Goal: Information Seeking & Learning: Learn about a topic

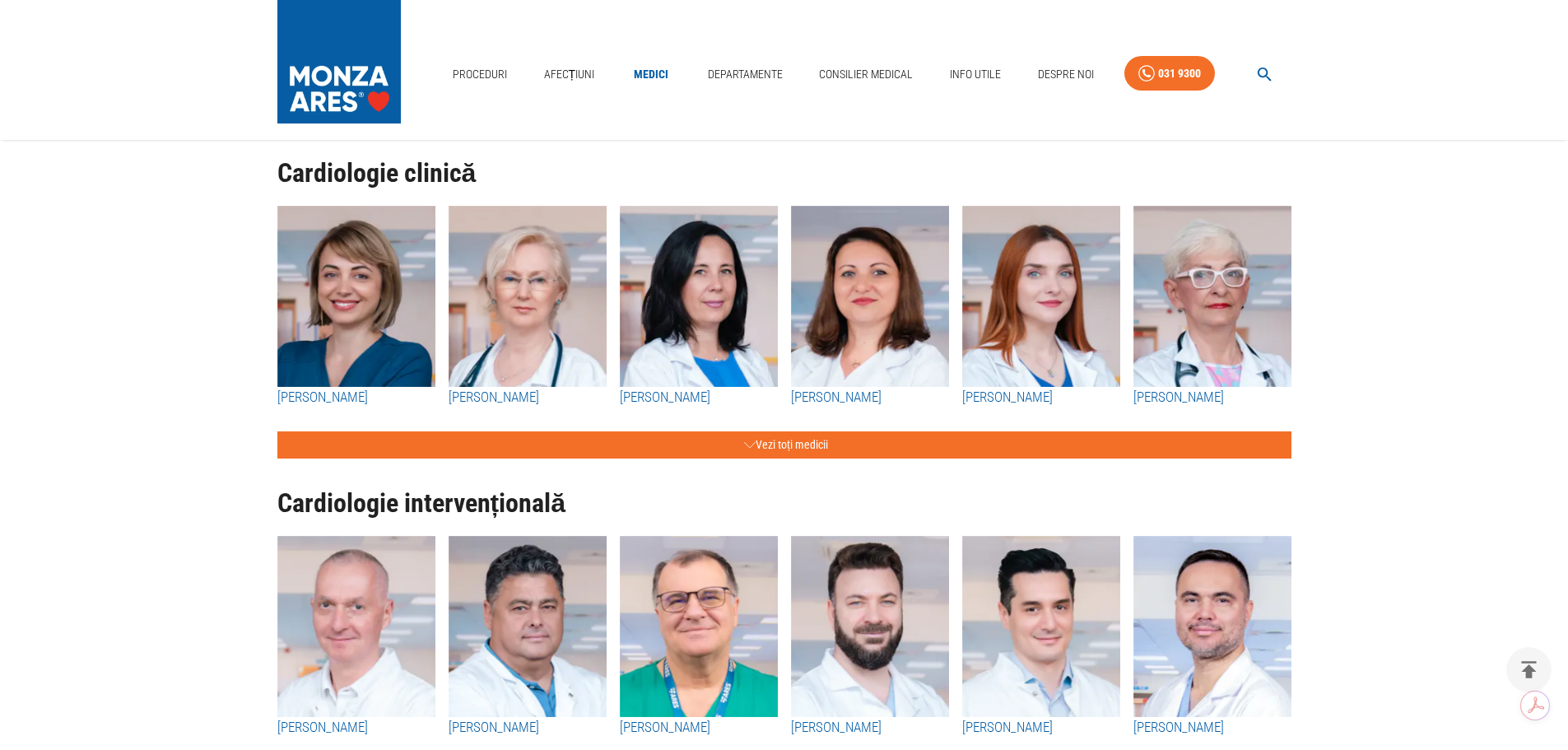
scroll to position [197, 0]
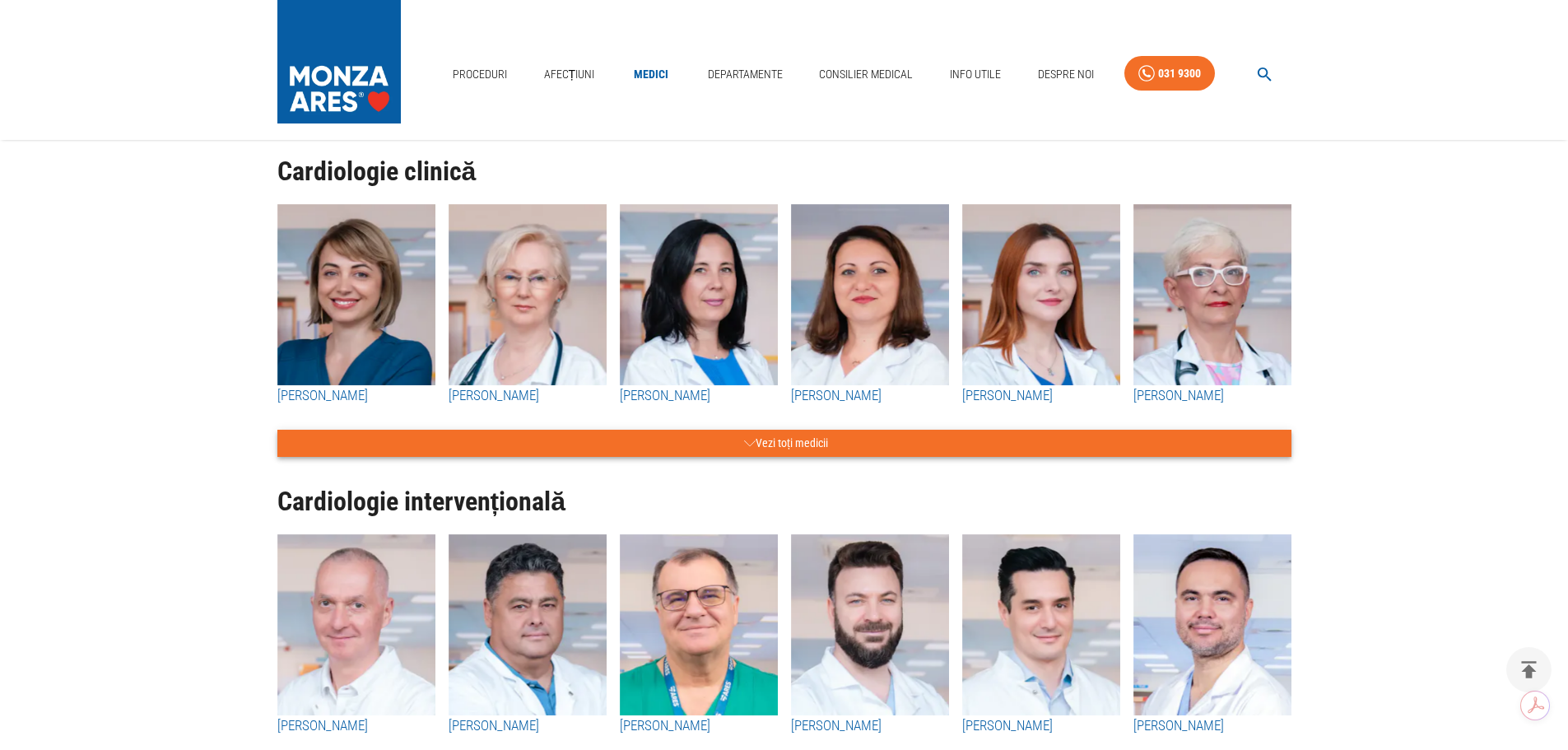
click at [680, 448] on button "Vezi toți medicii" at bounding box center [784, 443] width 1013 height 27
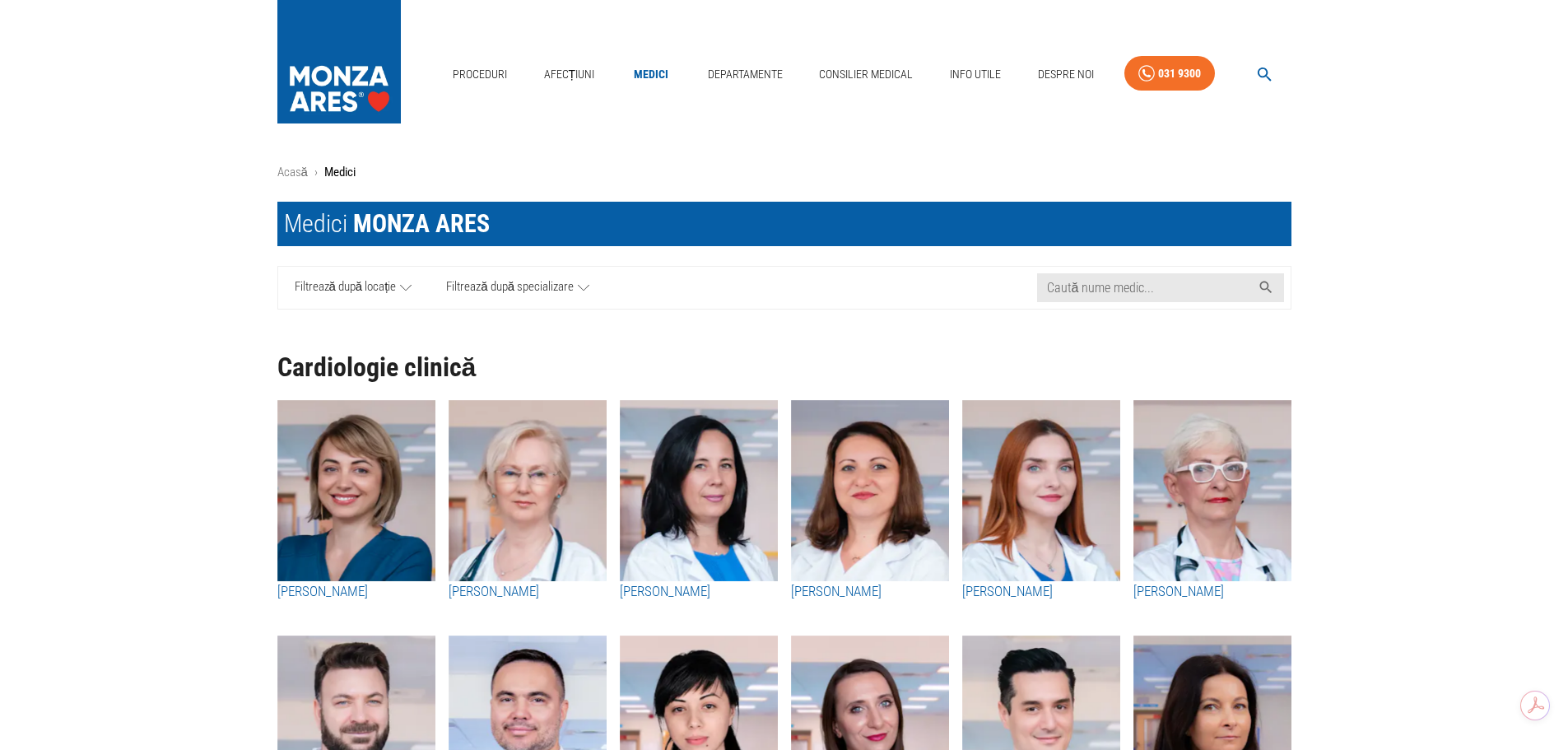
scroll to position [0, 0]
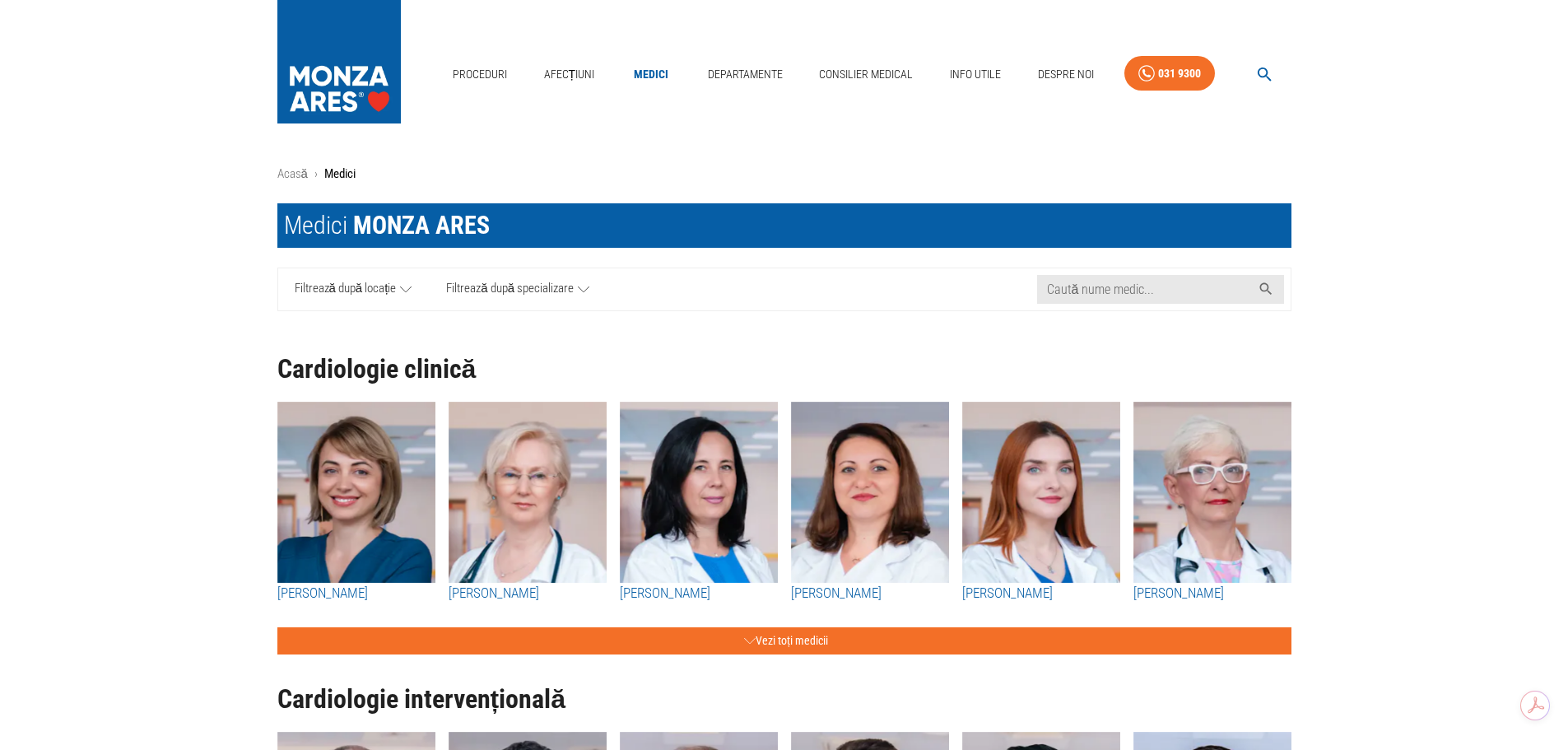
click at [277, 627] on button "Vezi toți medicii" at bounding box center [784, 640] width 1013 height 27
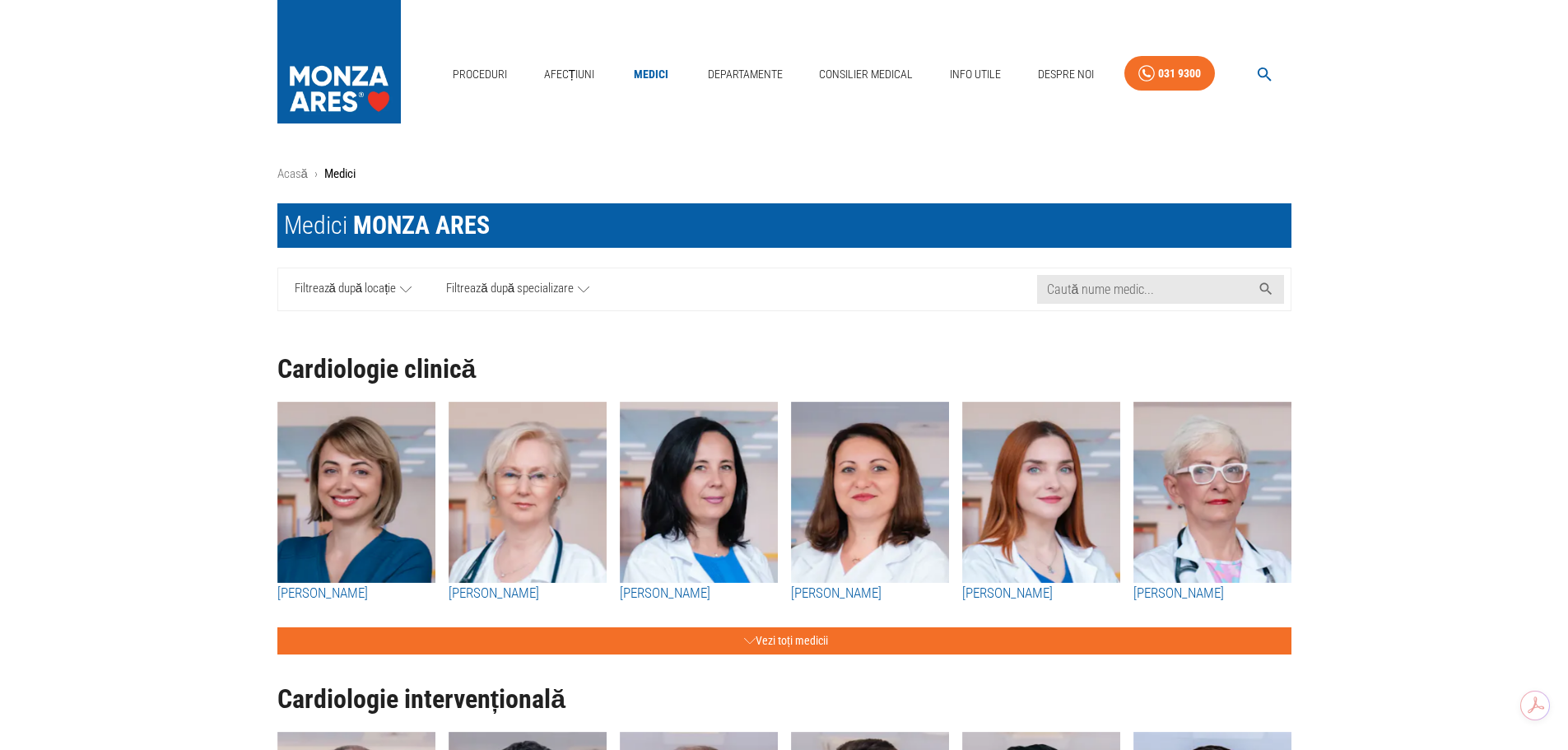
click at [277, 627] on button "Vezi toți medicii" at bounding box center [784, 640] width 1013 height 27
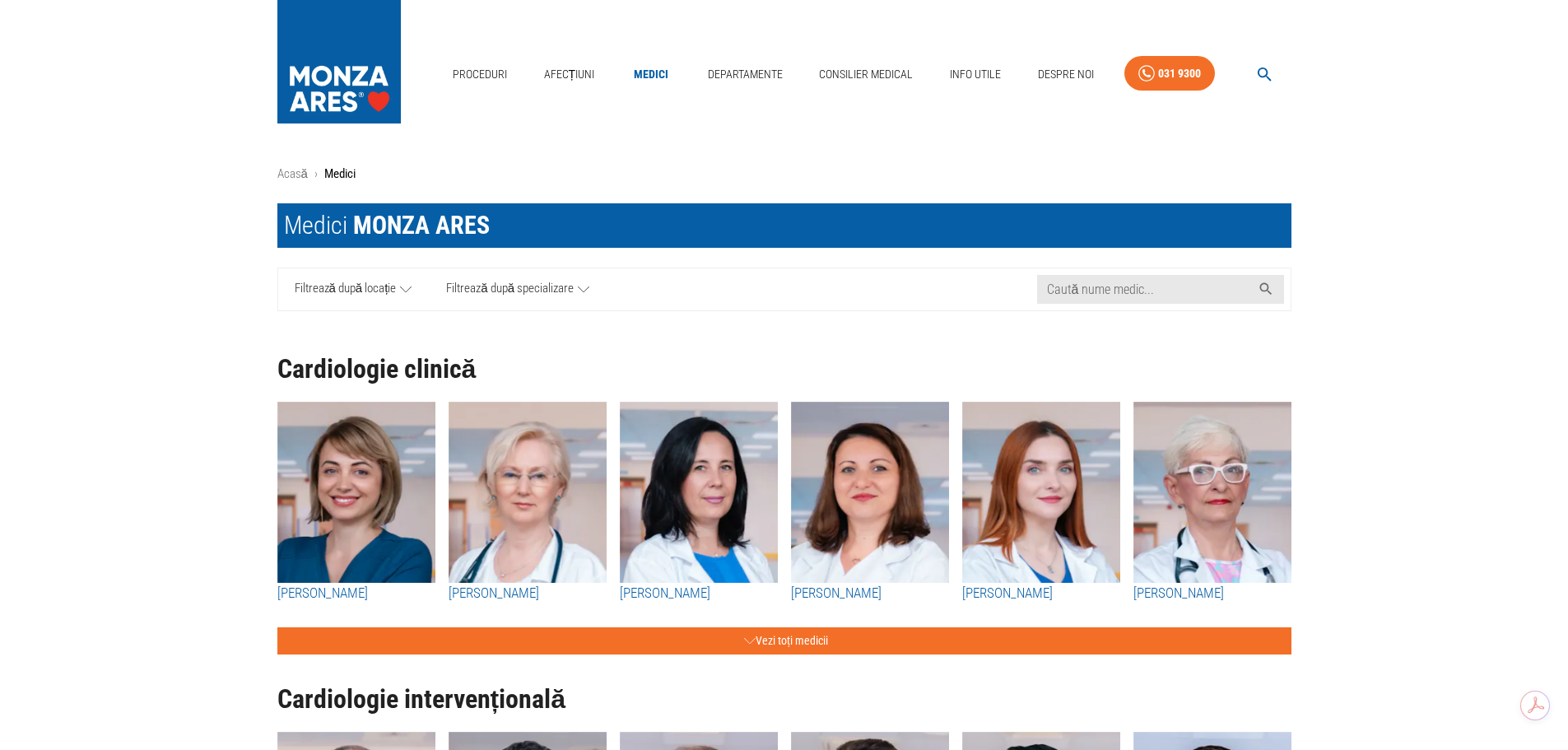
click at [277, 627] on button "Vezi toți medicii" at bounding box center [784, 640] width 1013 height 27
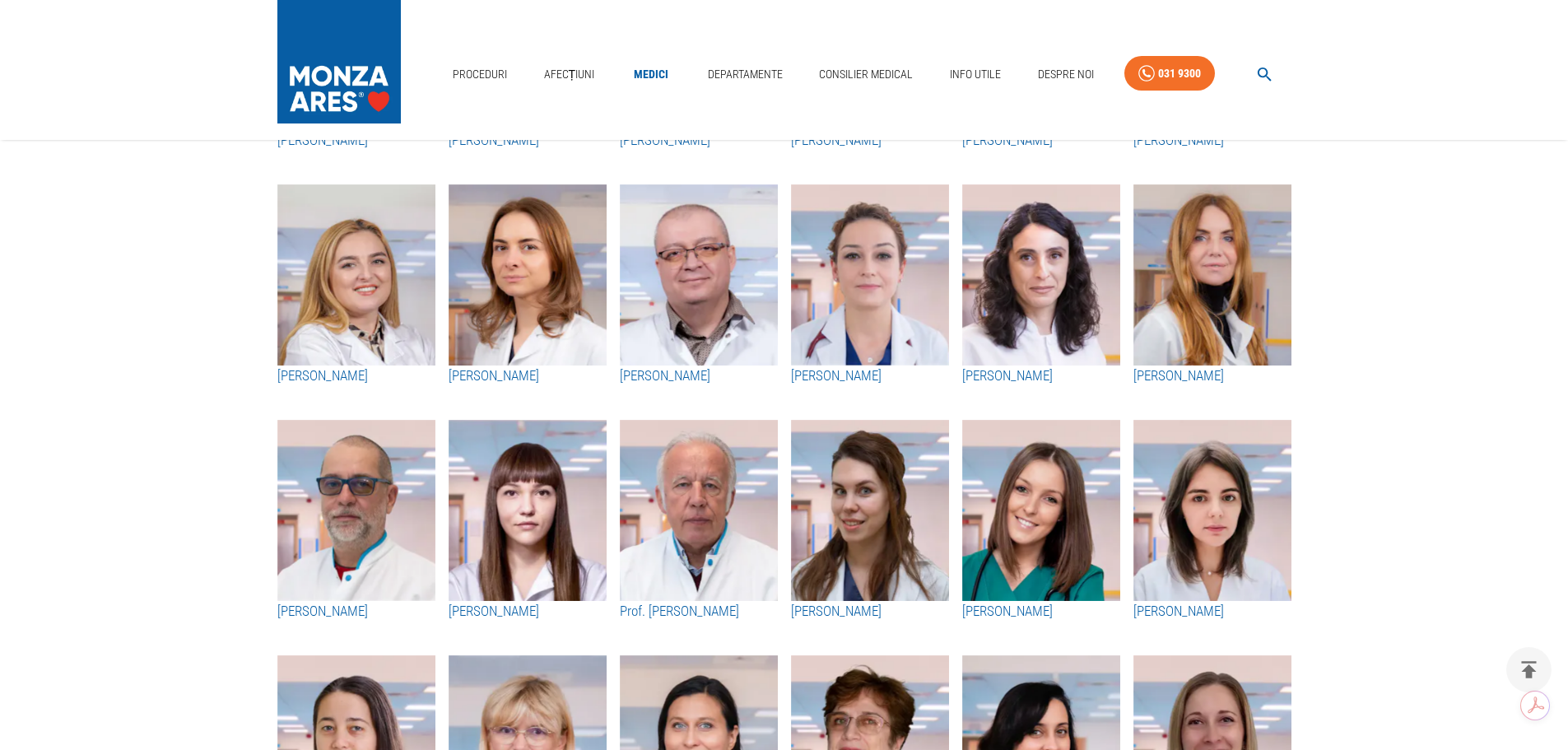
scroll to position [4370, 0]
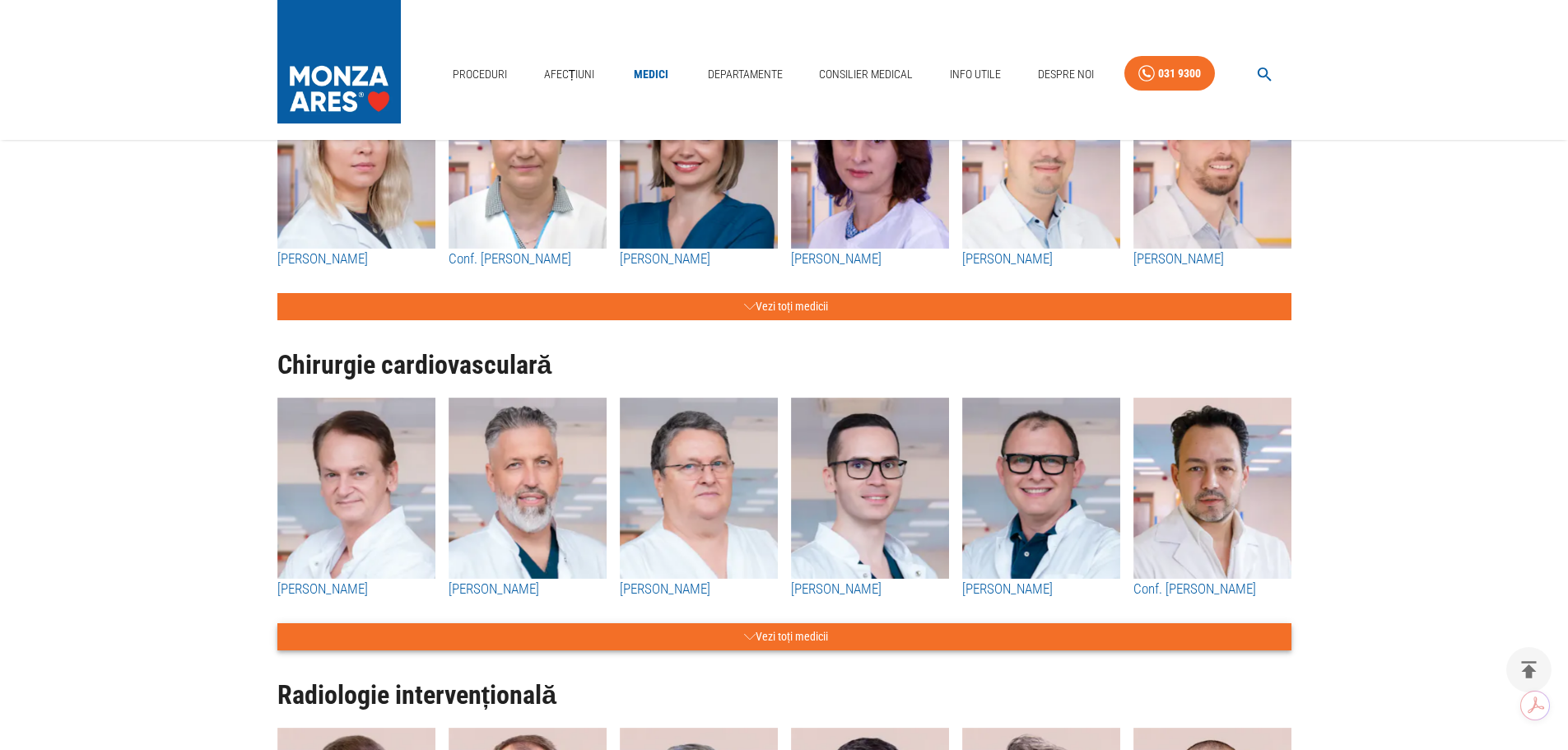
click at [858, 647] on button "Vezi toți medicii" at bounding box center [784, 636] width 1013 height 27
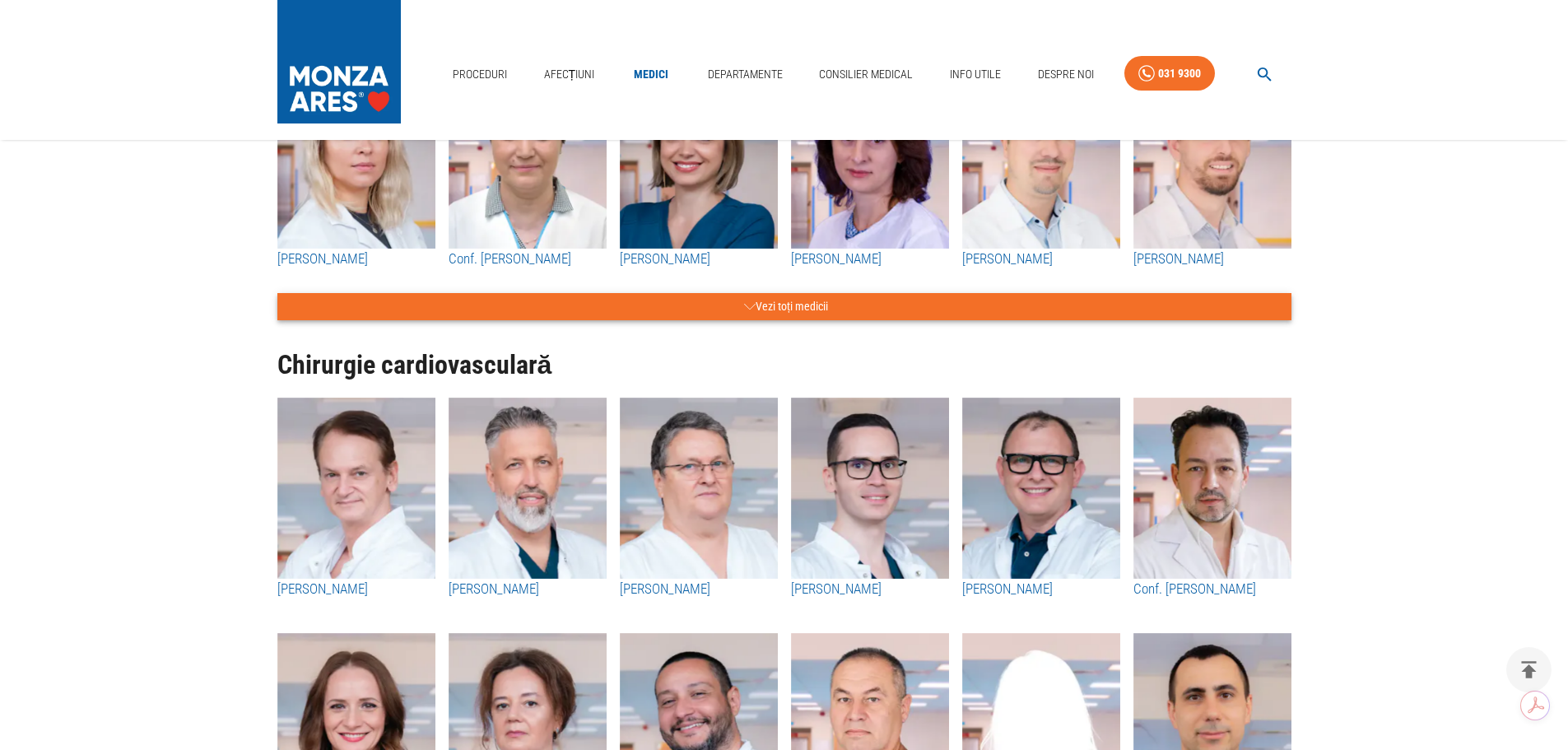
click at [912, 320] on button "Vezi toți medicii" at bounding box center [784, 306] width 1013 height 27
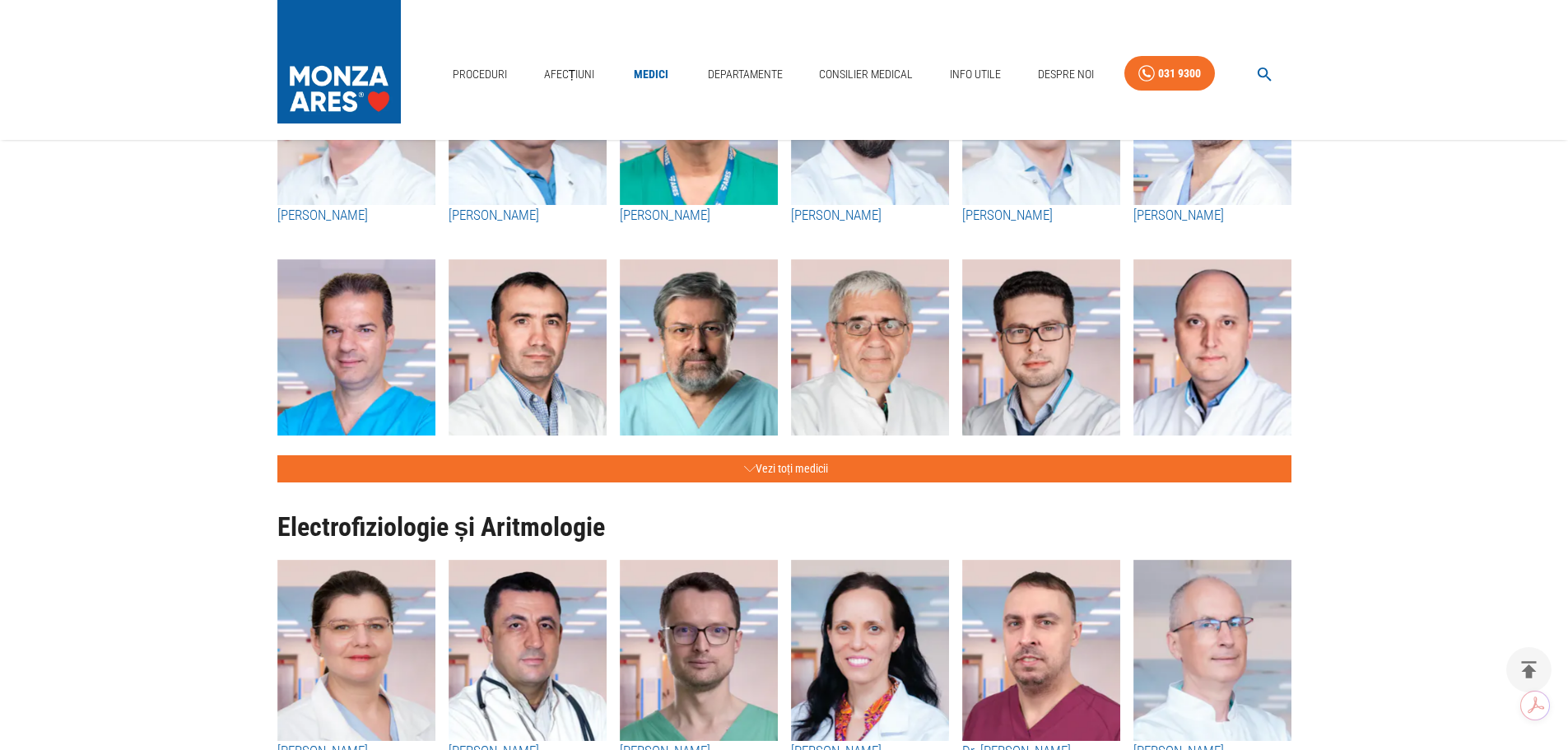
scroll to position [3547, 0]
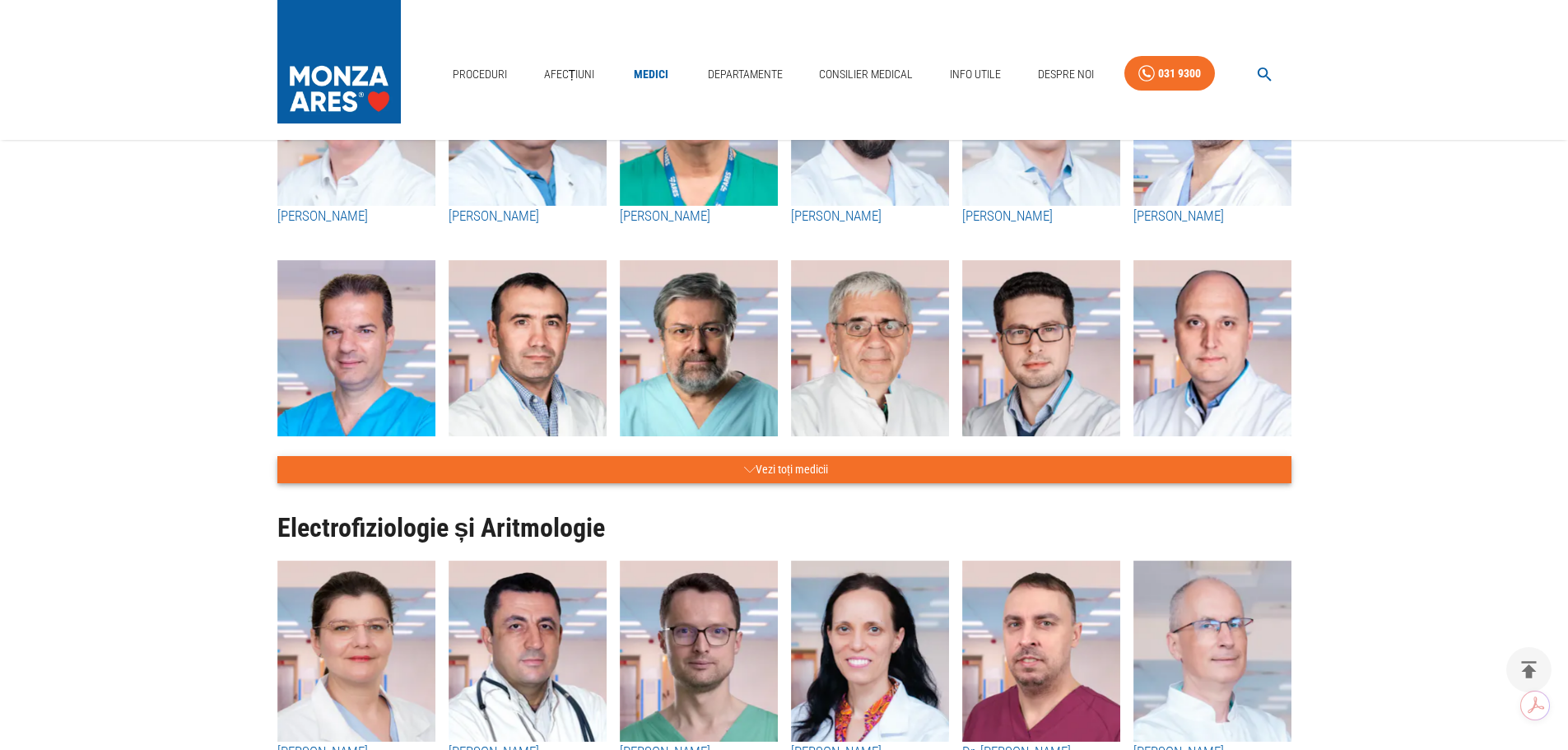
click at [847, 483] on button "Vezi toți medicii" at bounding box center [784, 469] width 1013 height 27
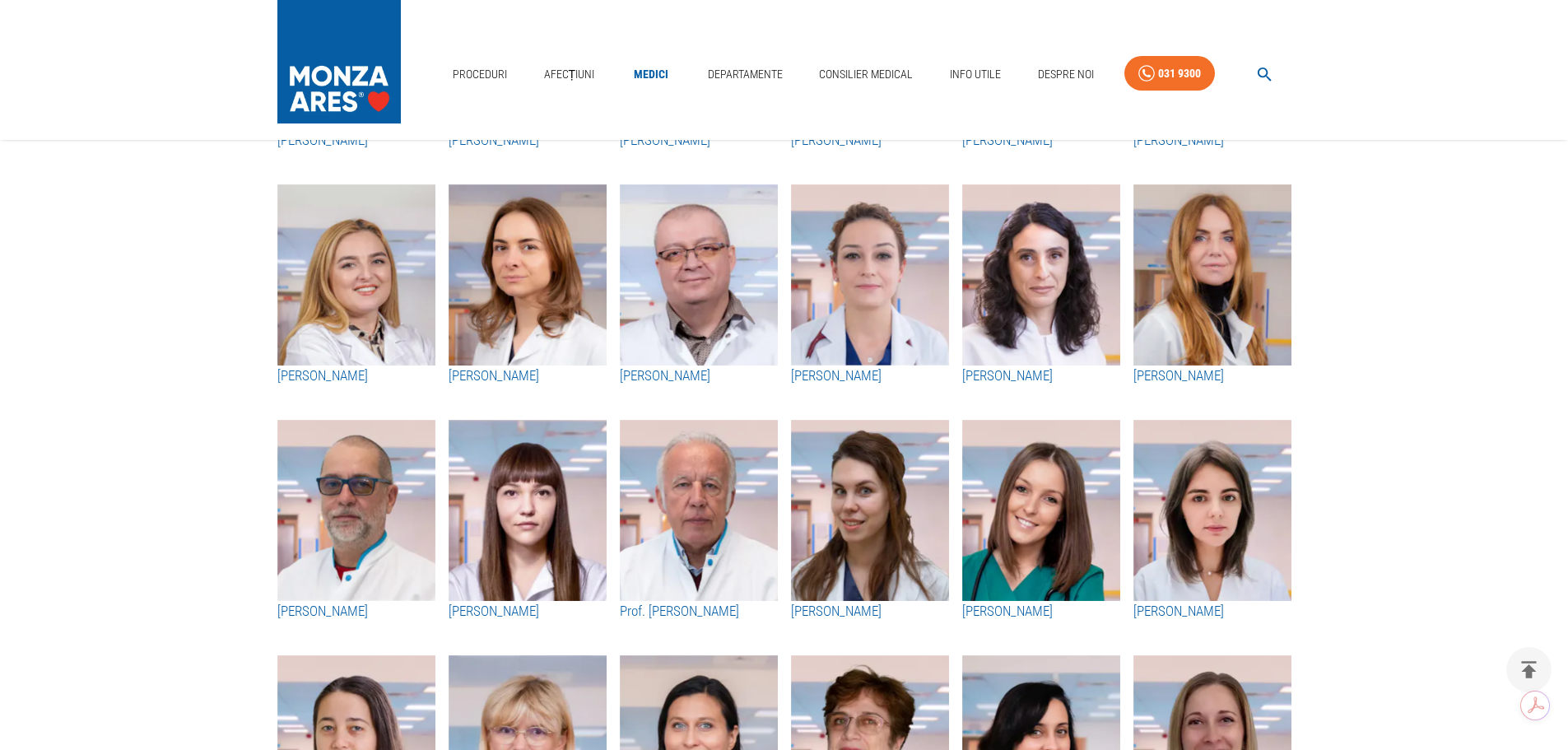
scroll to position [4370, 0]
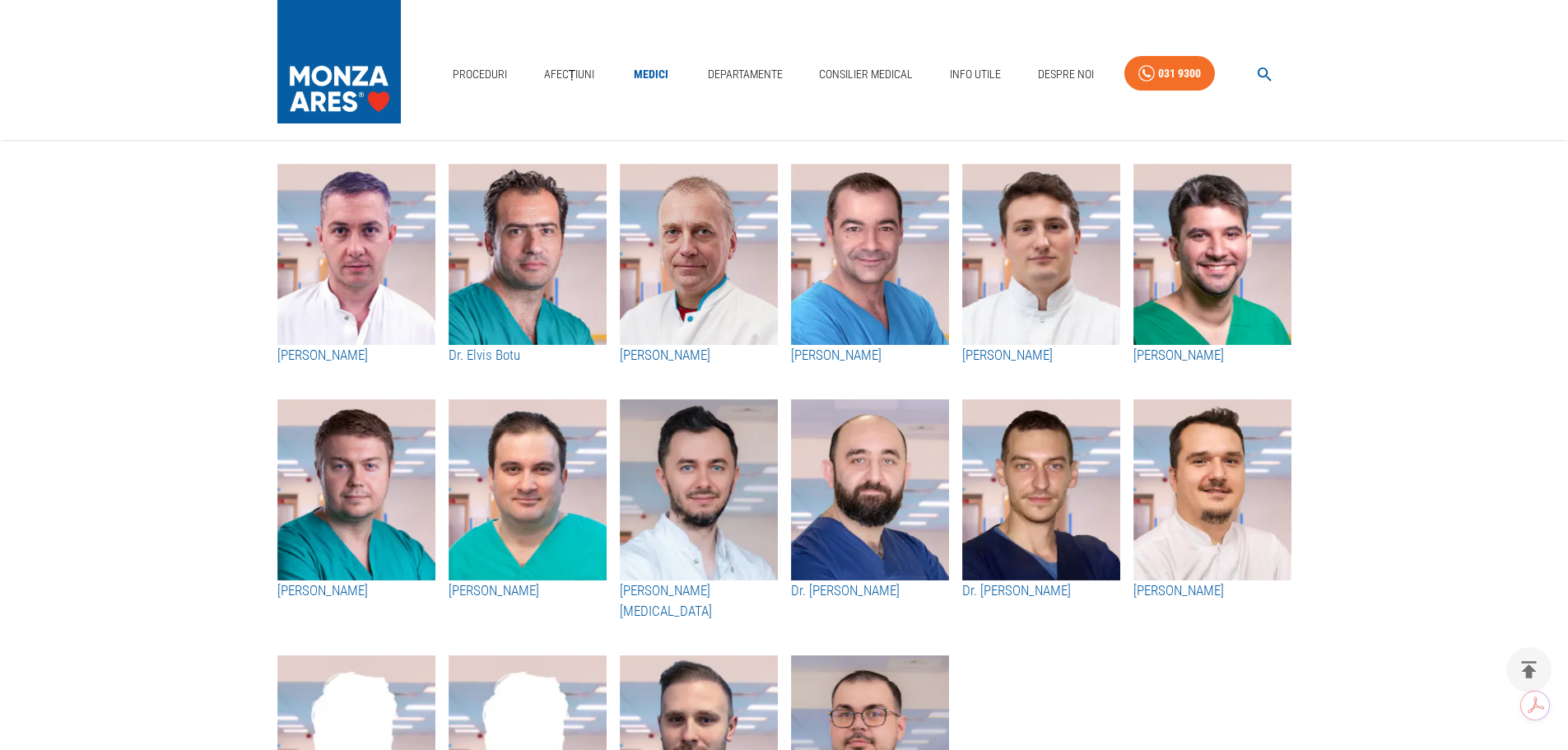
click at [991, 367] on h3 "[PERSON_NAME]" at bounding box center [1041, 355] width 158 height 21
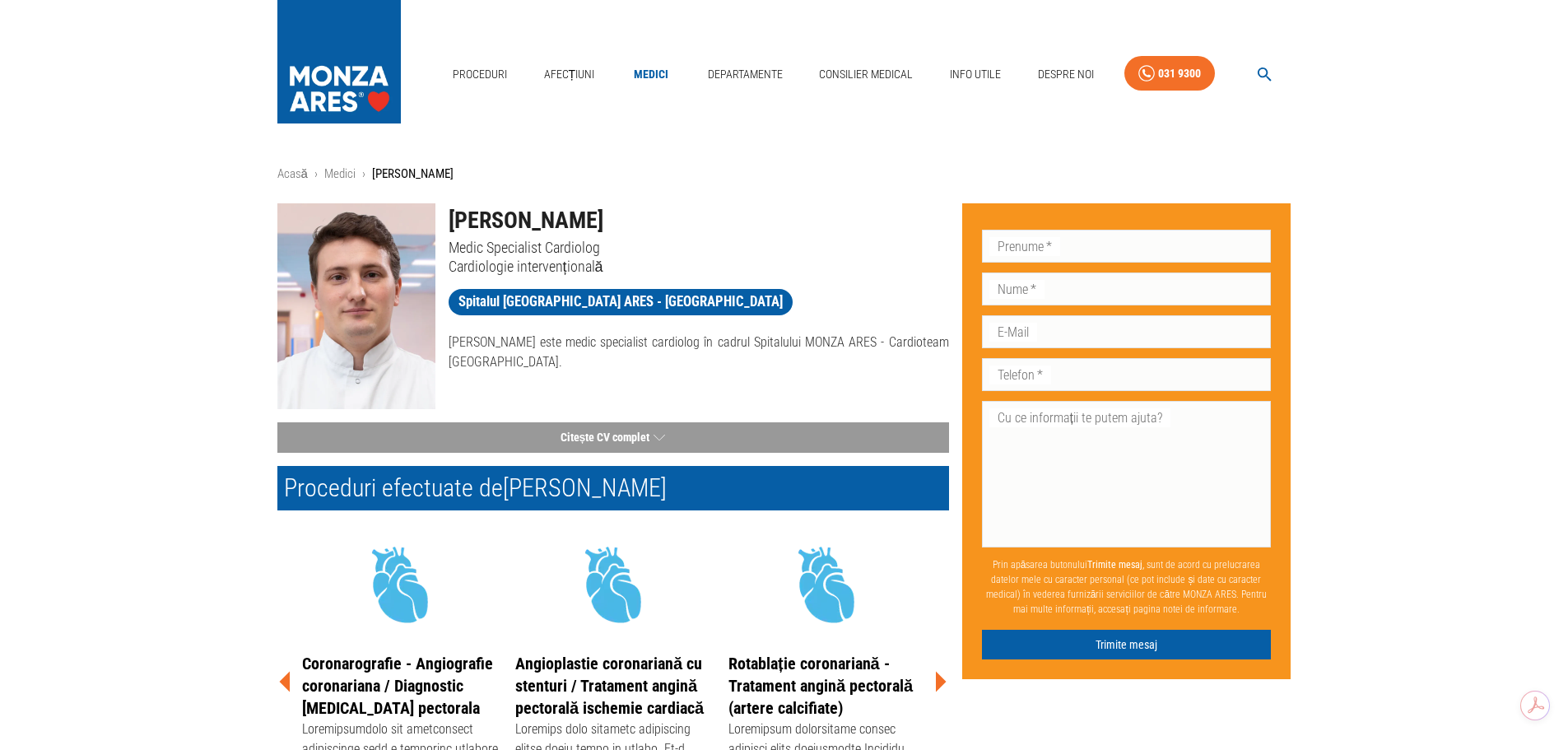
click at [382, 271] on img at bounding box center [356, 305] width 158 height 206
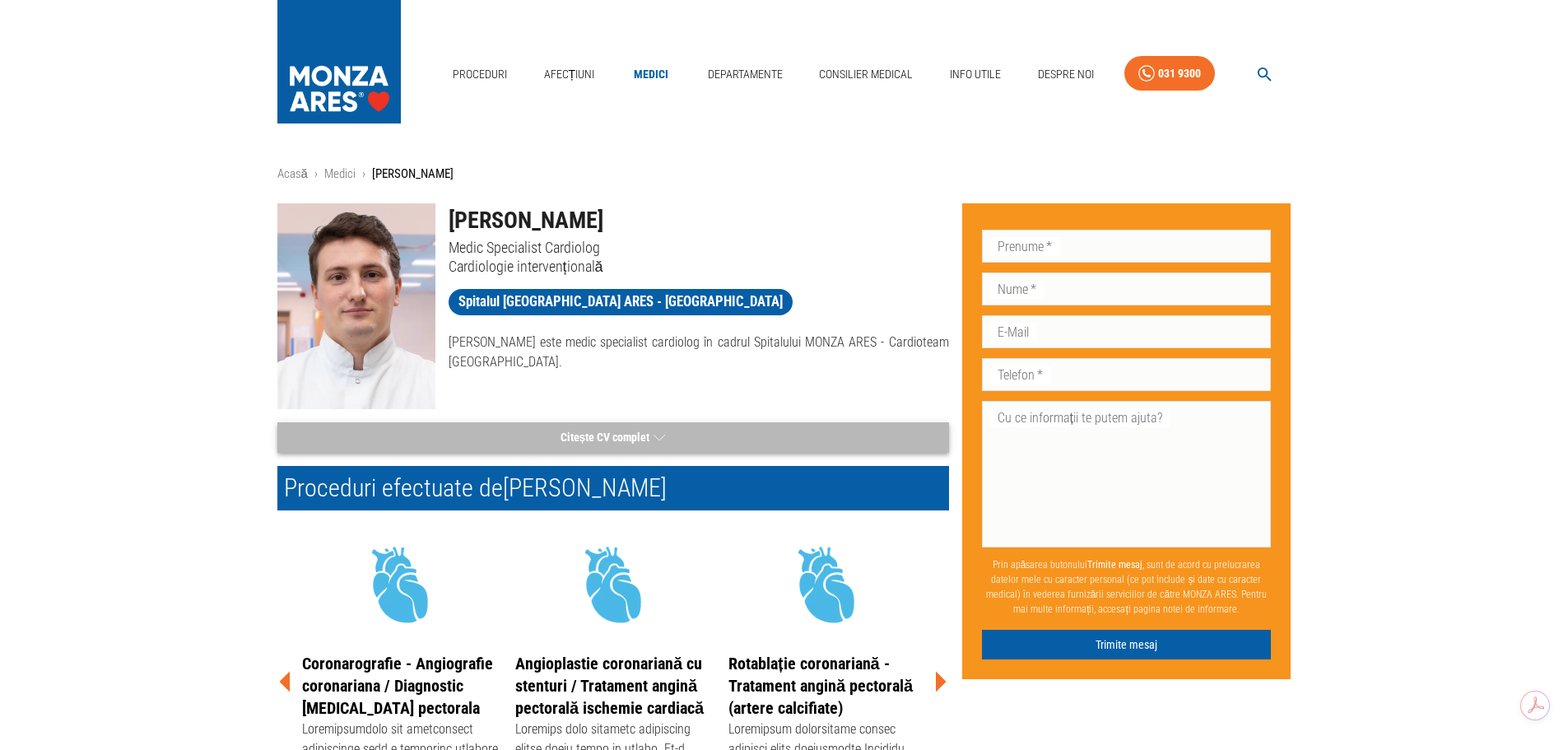
click at [595, 436] on button "Citește CV complet" at bounding box center [613, 437] width 672 height 31
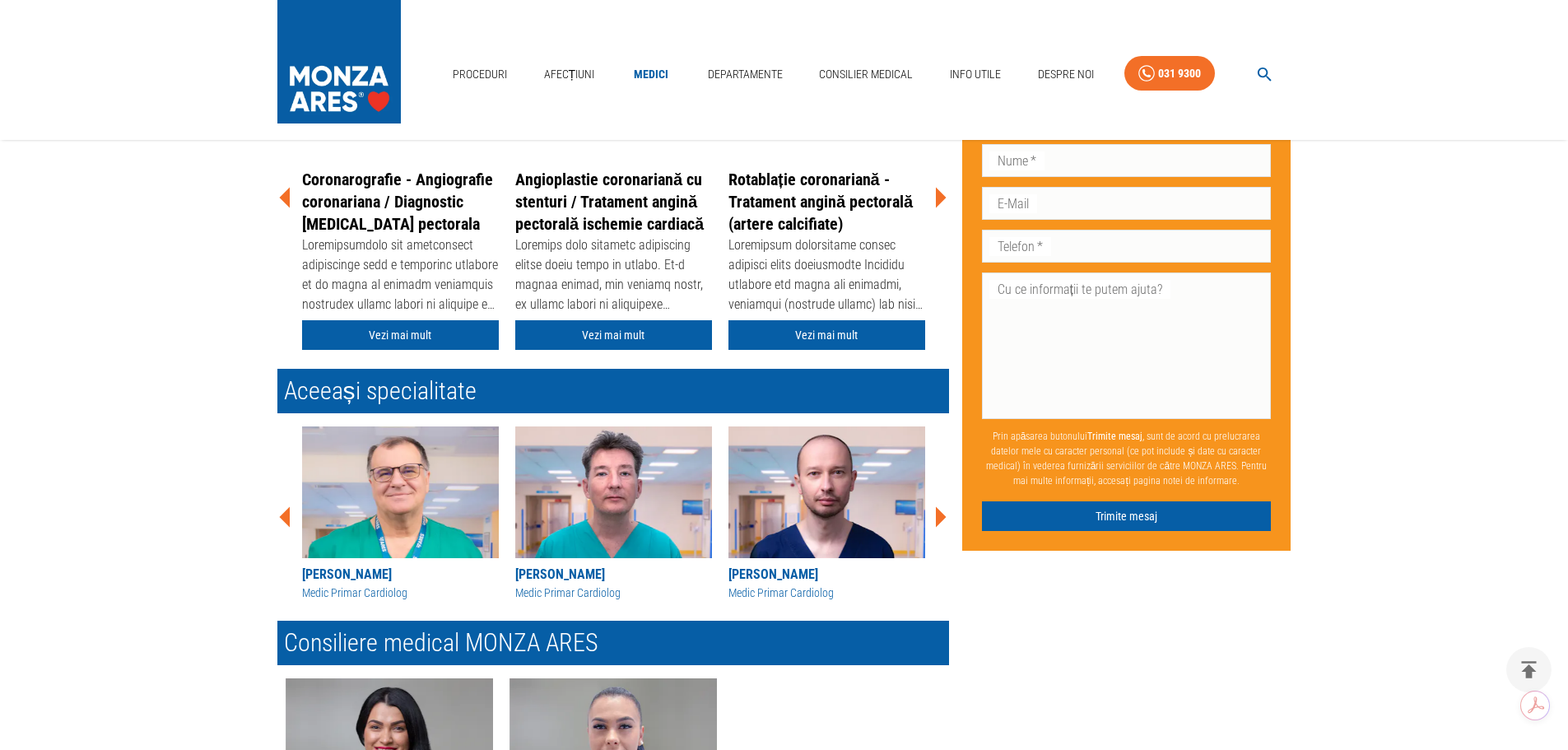
scroll to position [741, 0]
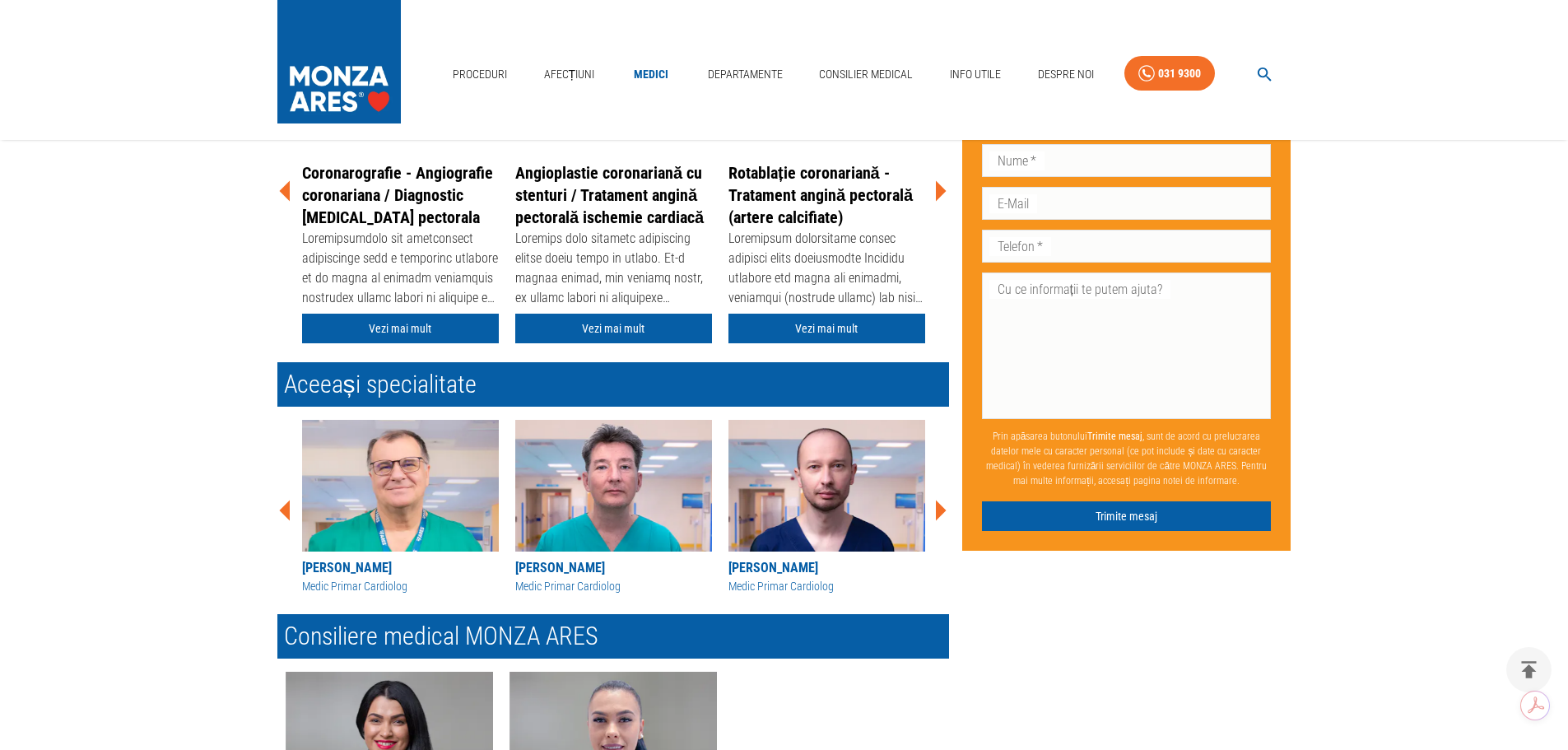
click at [363, 494] on img at bounding box center [400, 485] width 196 height 131
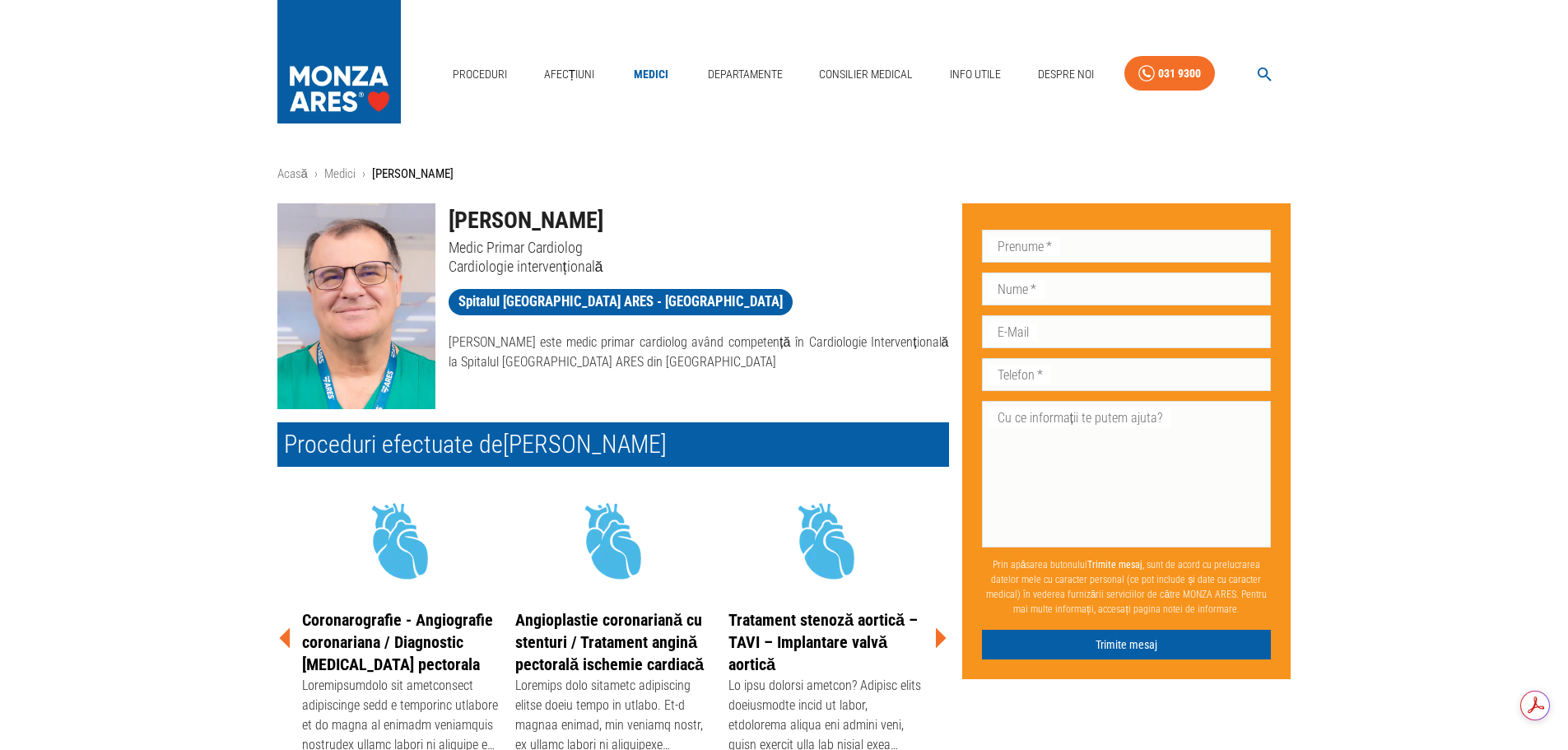
click at [934, 633] on icon at bounding box center [939, 637] width 49 height 49
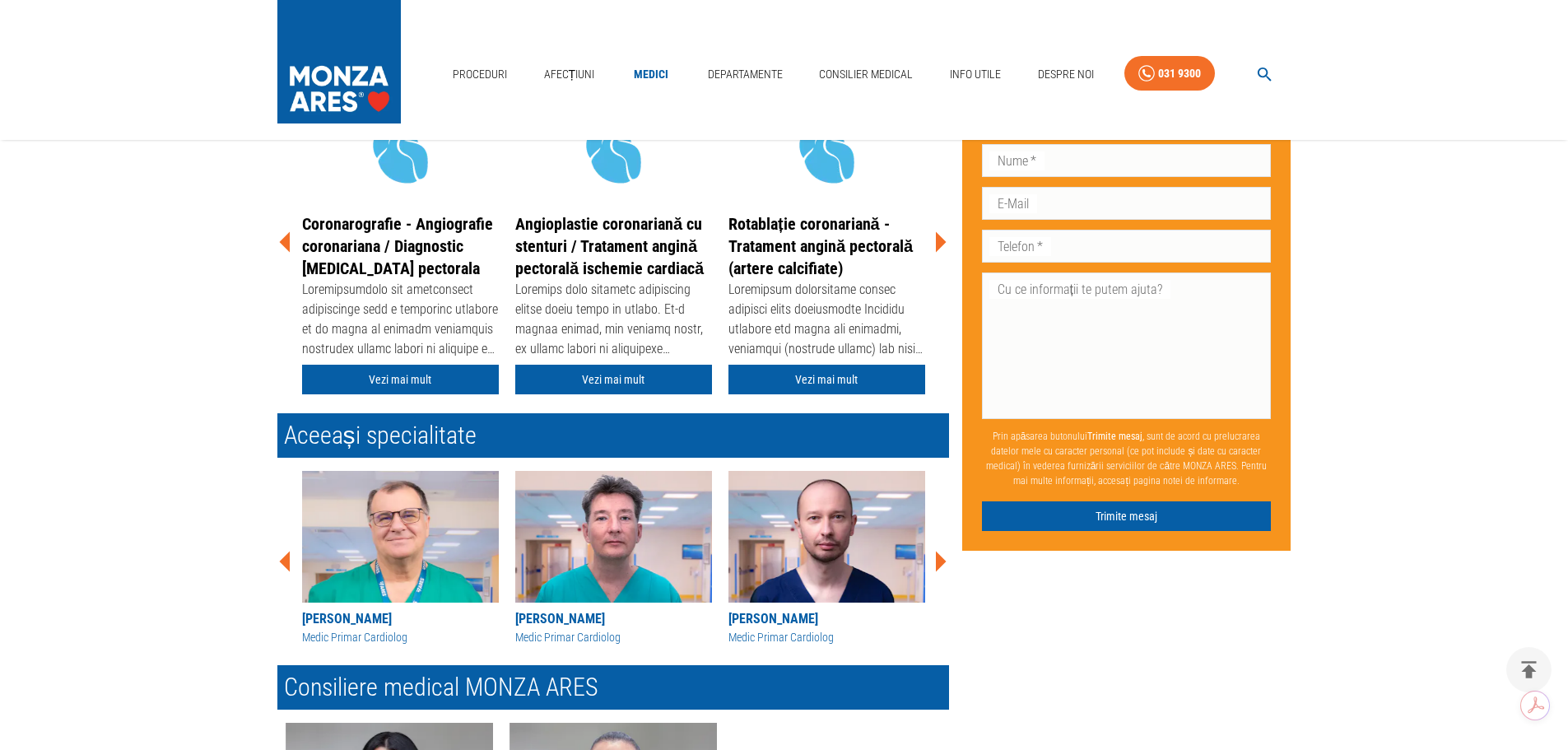
scroll to position [82, 0]
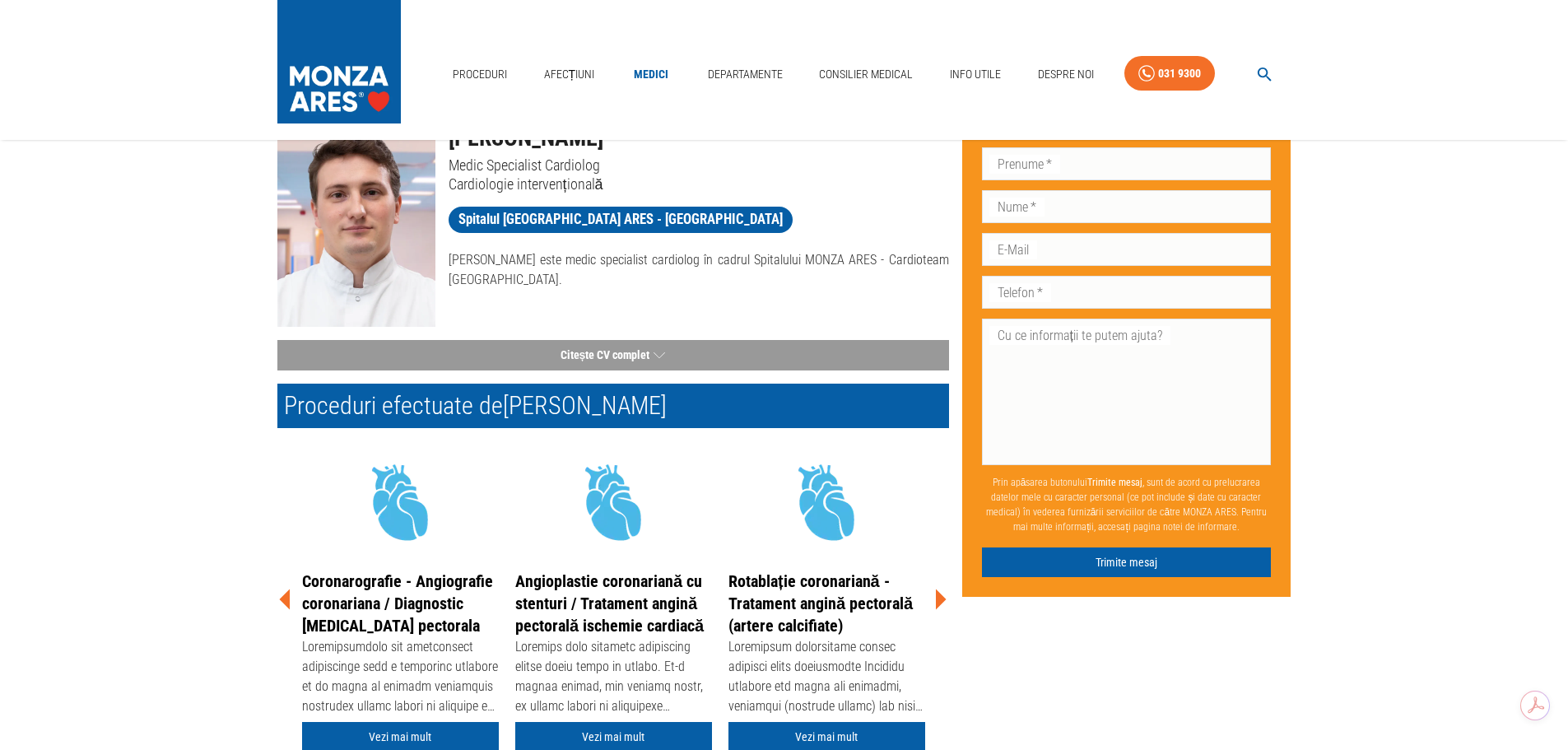
click at [942, 596] on icon at bounding box center [940, 598] width 10 height 20
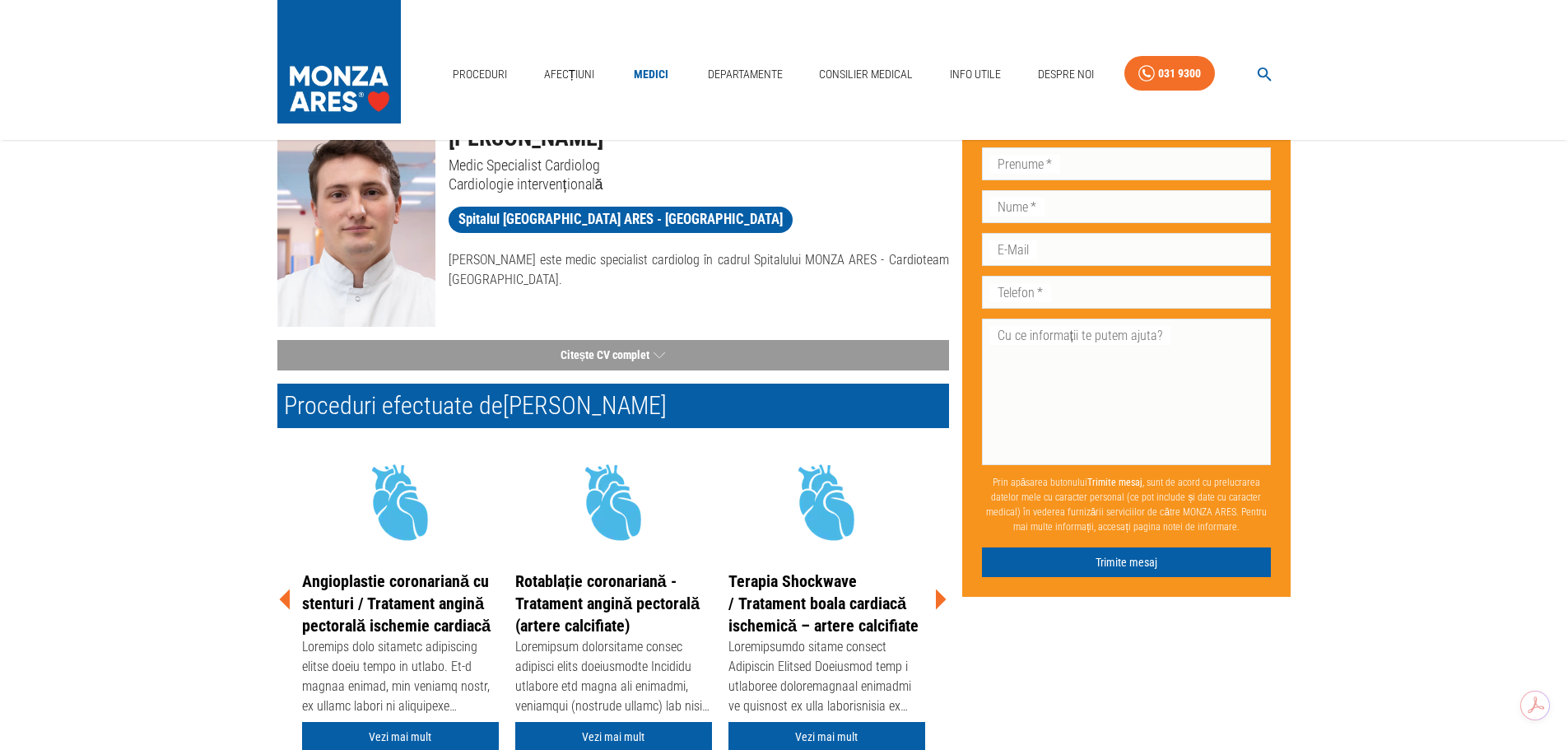
click at [942, 596] on icon at bounding box center [940, 598] width 10 height 20
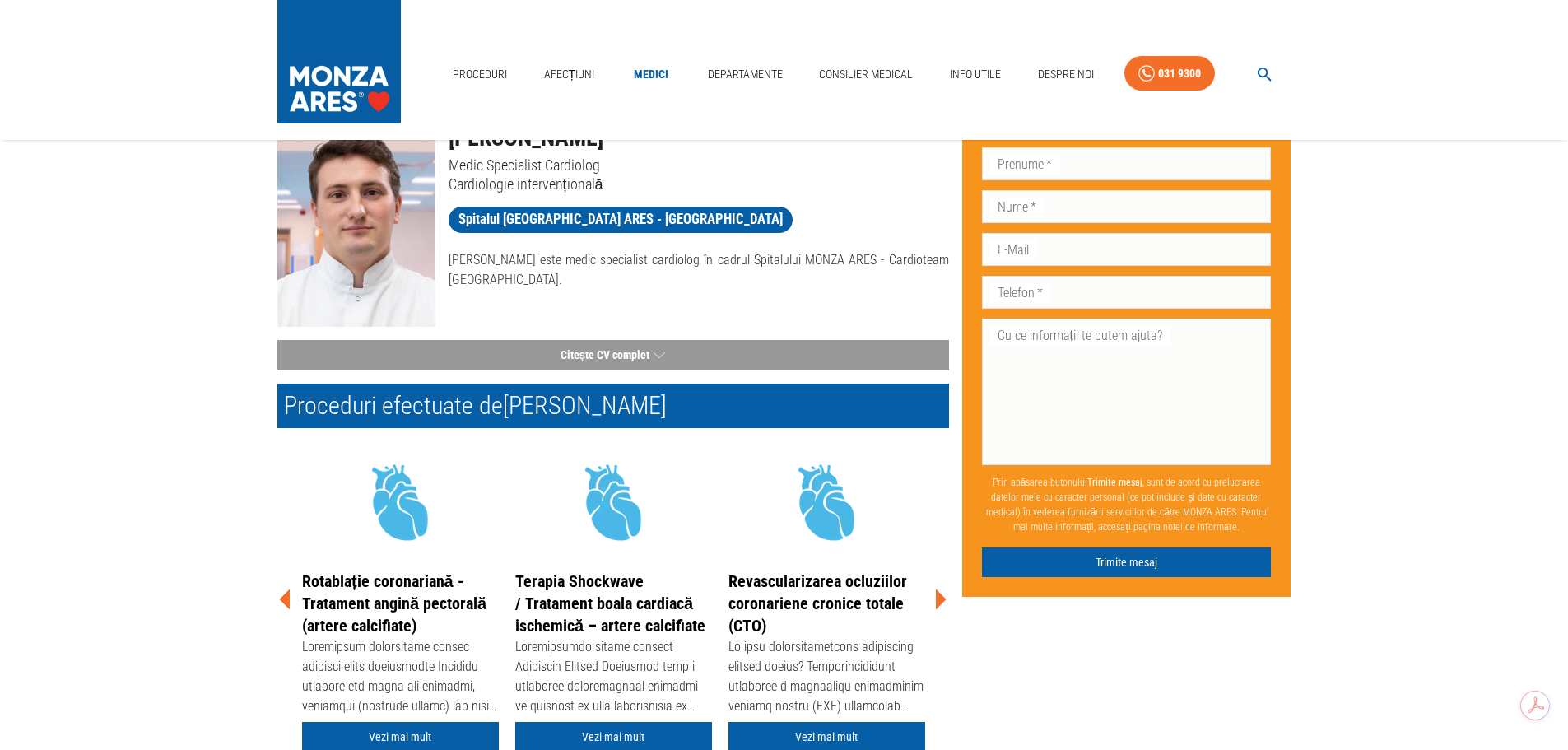
click at [943, 596] on icon at bounding box center [939, 598] width 49 height 49
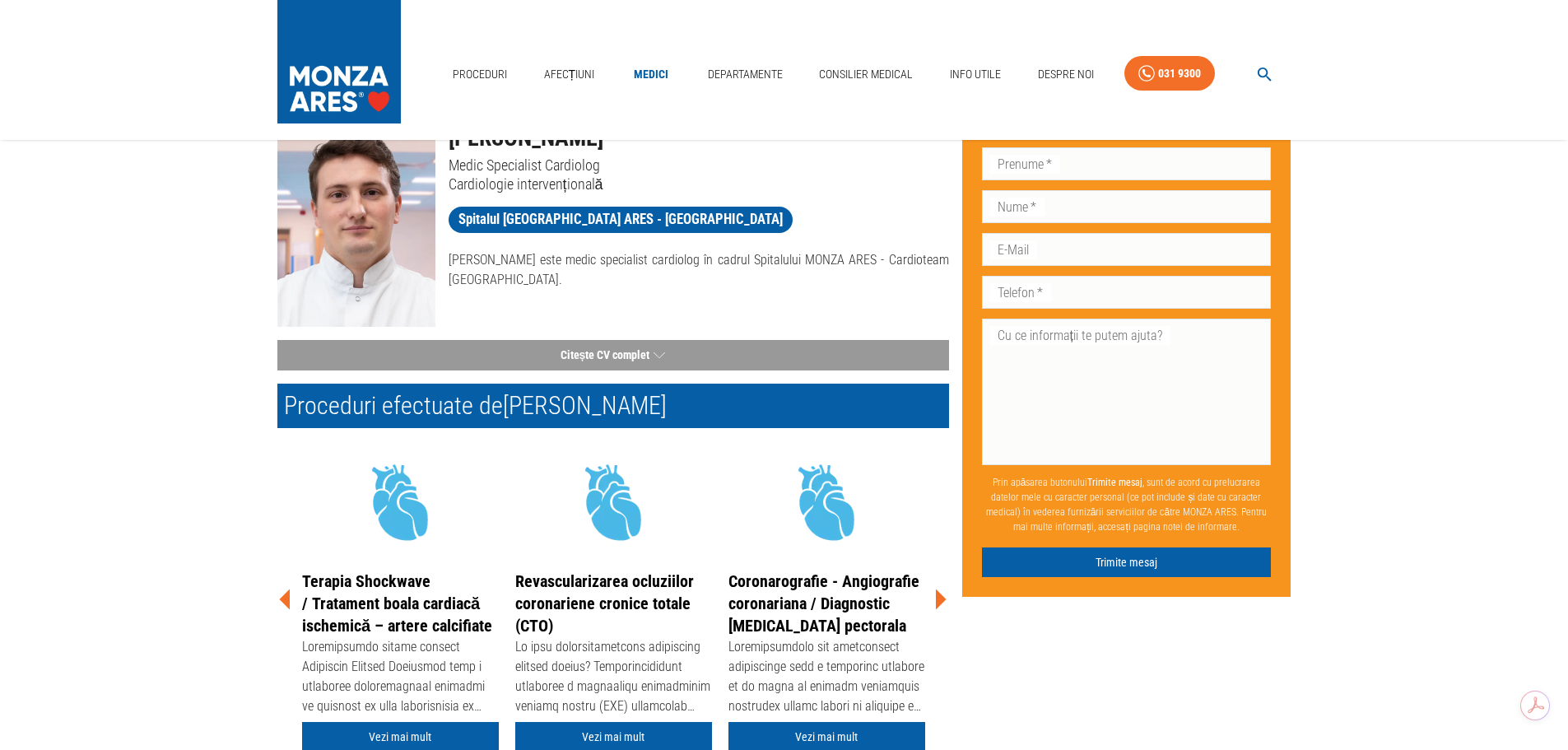
click at [943, 596] on icon at bounding box center [939, 598] width 49 height 49
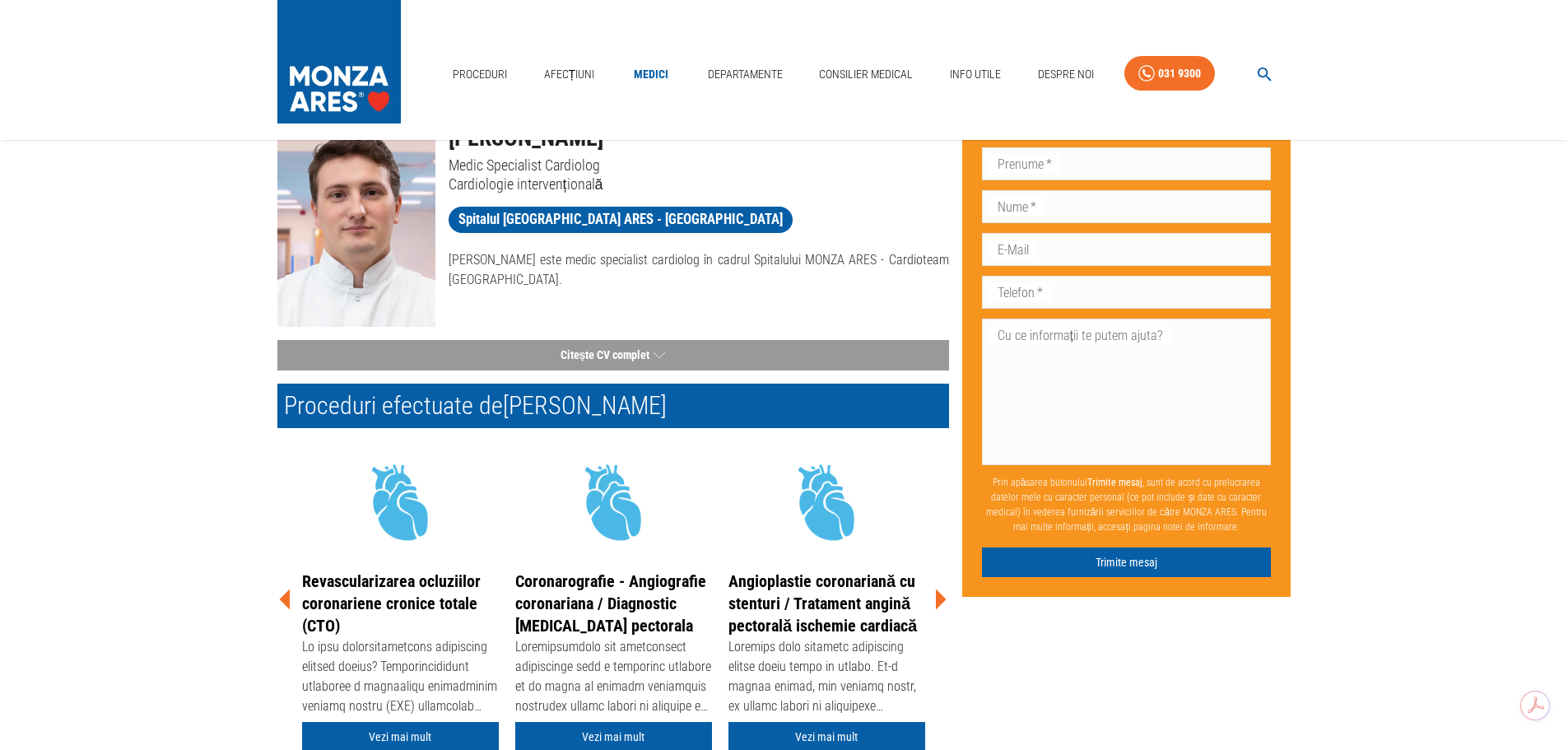
click at [943, 596] on icon at bounding box center [939, 598] width 49 height 49
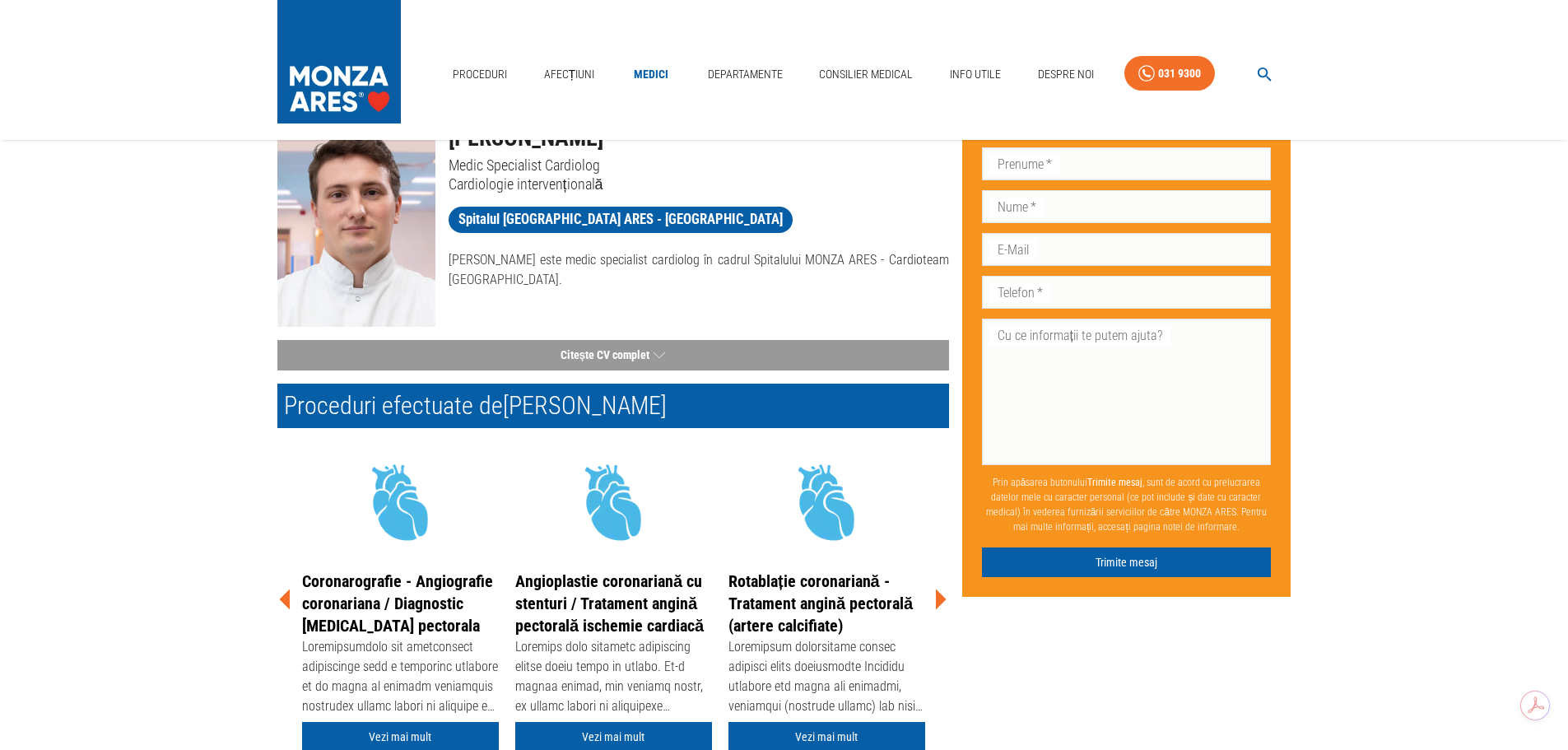
click at [943, 596] on icon at bounding box center [939, 598] width 49 height 49
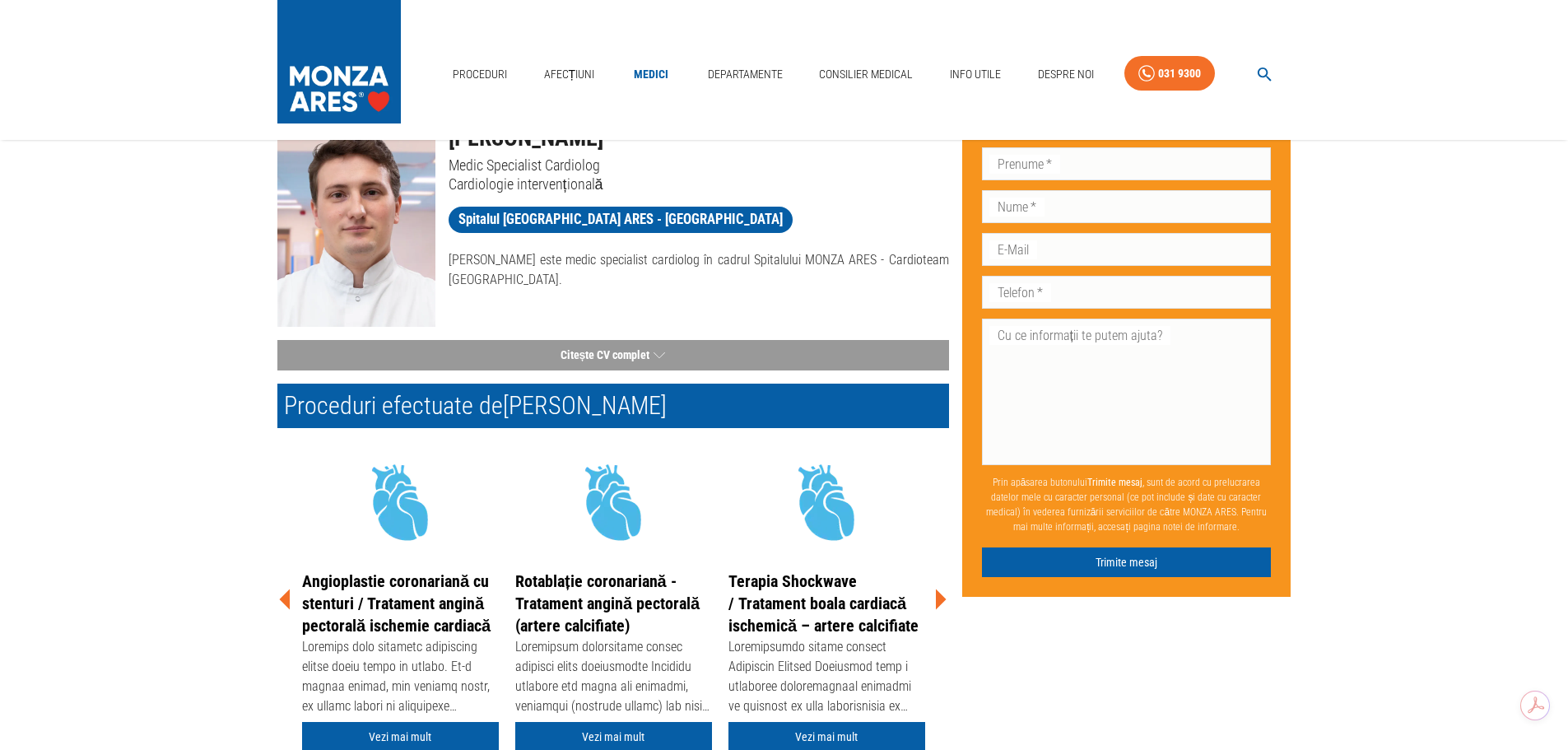
click at [943, 596] on icon at bounding box center [939, 598] width 49 height 49
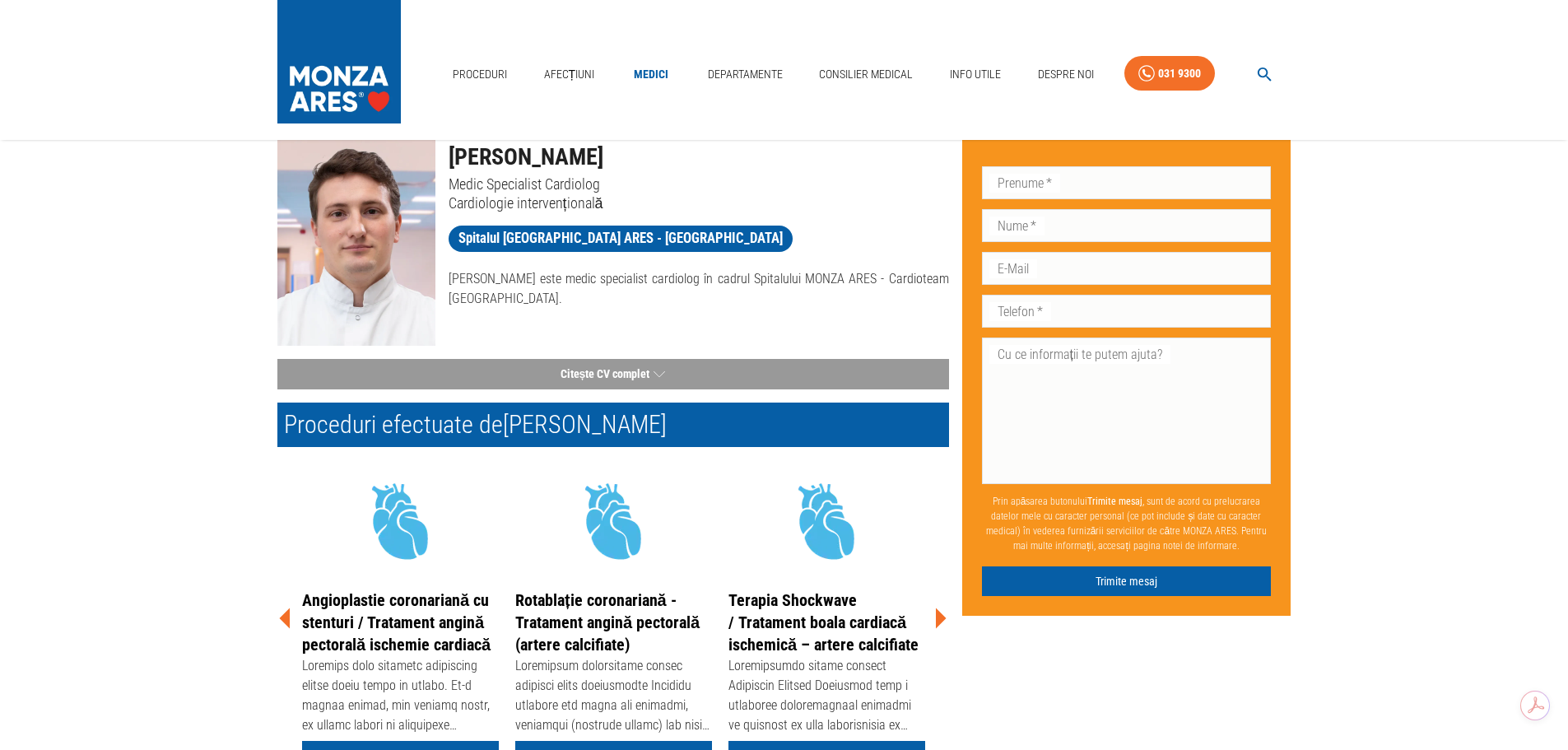
scroll to position [0, 0]
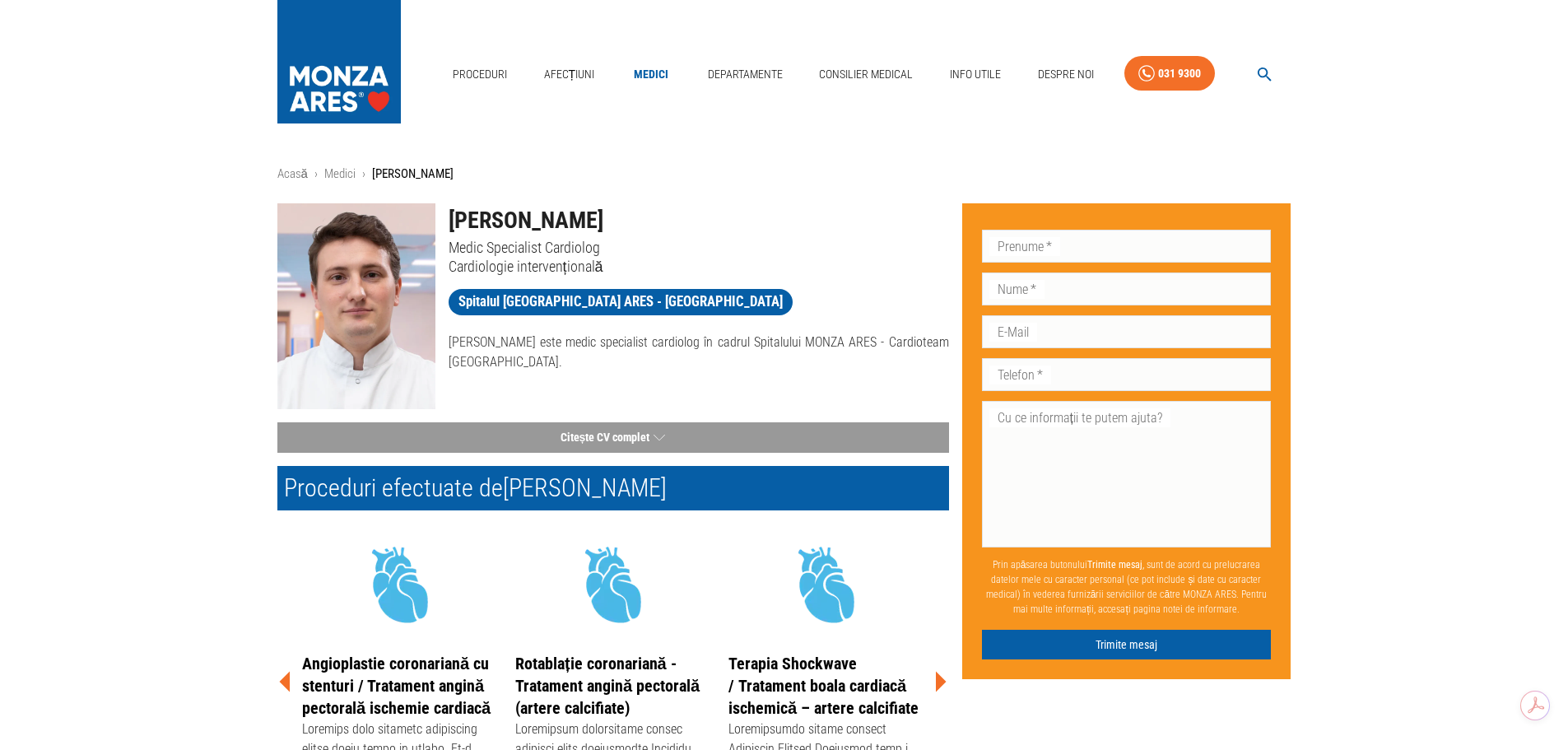
click at [357, 328] on img at bounding box center [356, 305] width 158 height 206
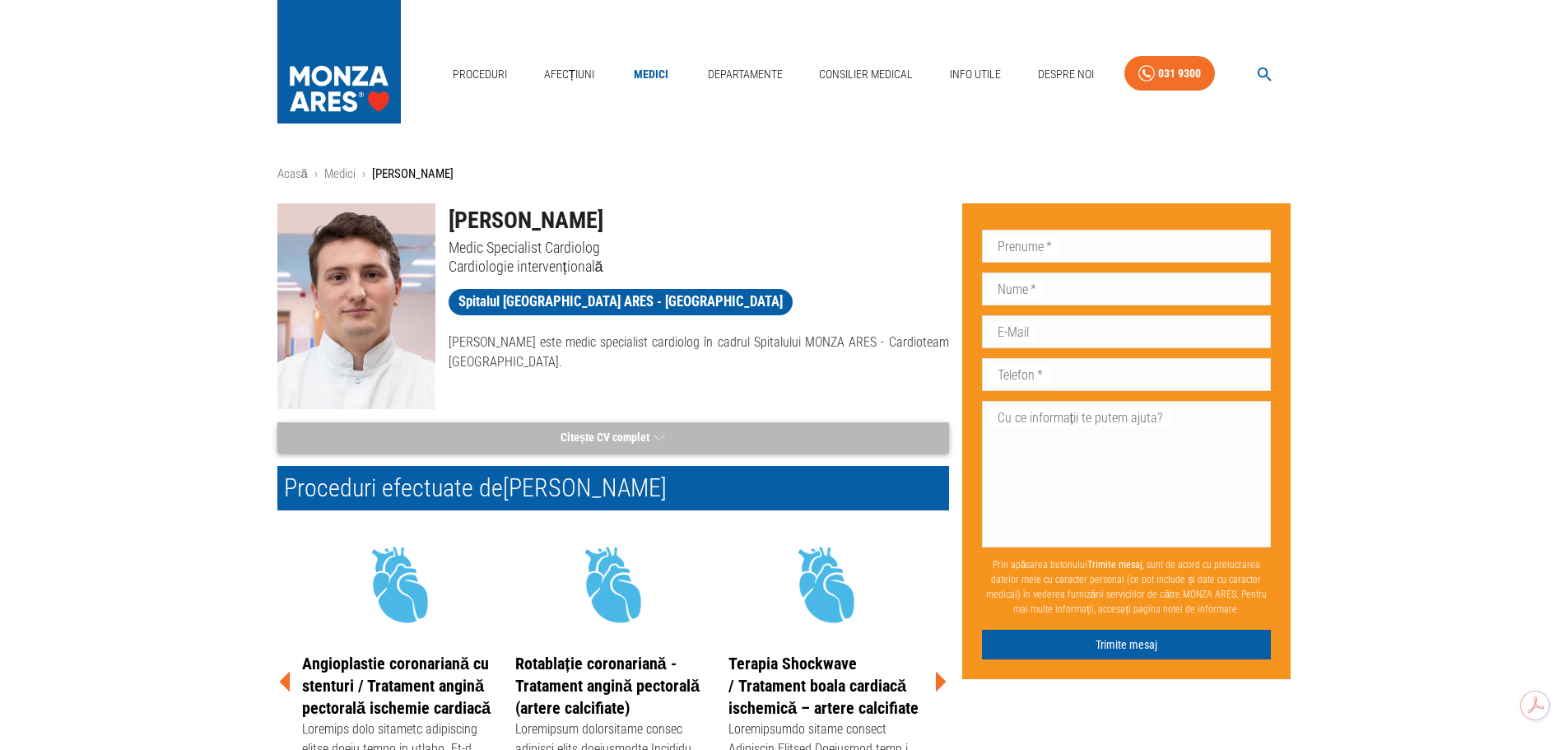
click at [480, 440] on button "Citește CV complet" at bounding box center [613, 437] width 672 height 31
